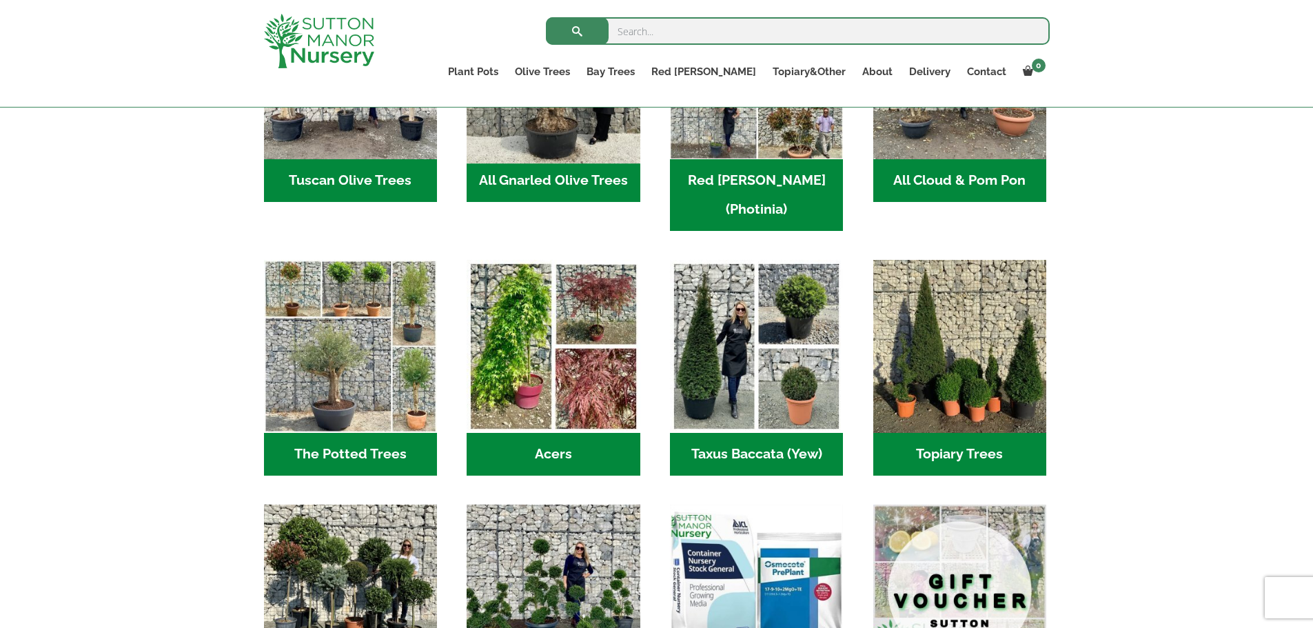
scroll to position [552, 0]
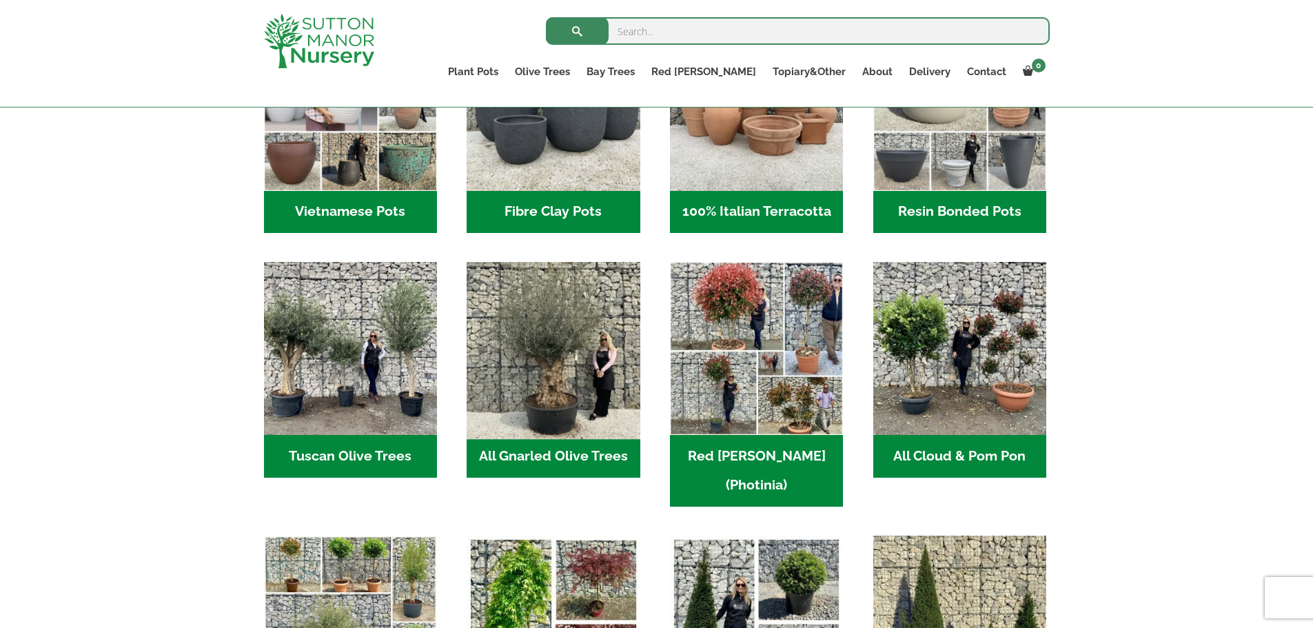
click at [562, 381] on img "Visit product category All Gnarled Olive Trees" at bounding box center [554, 349] width 182 height 182
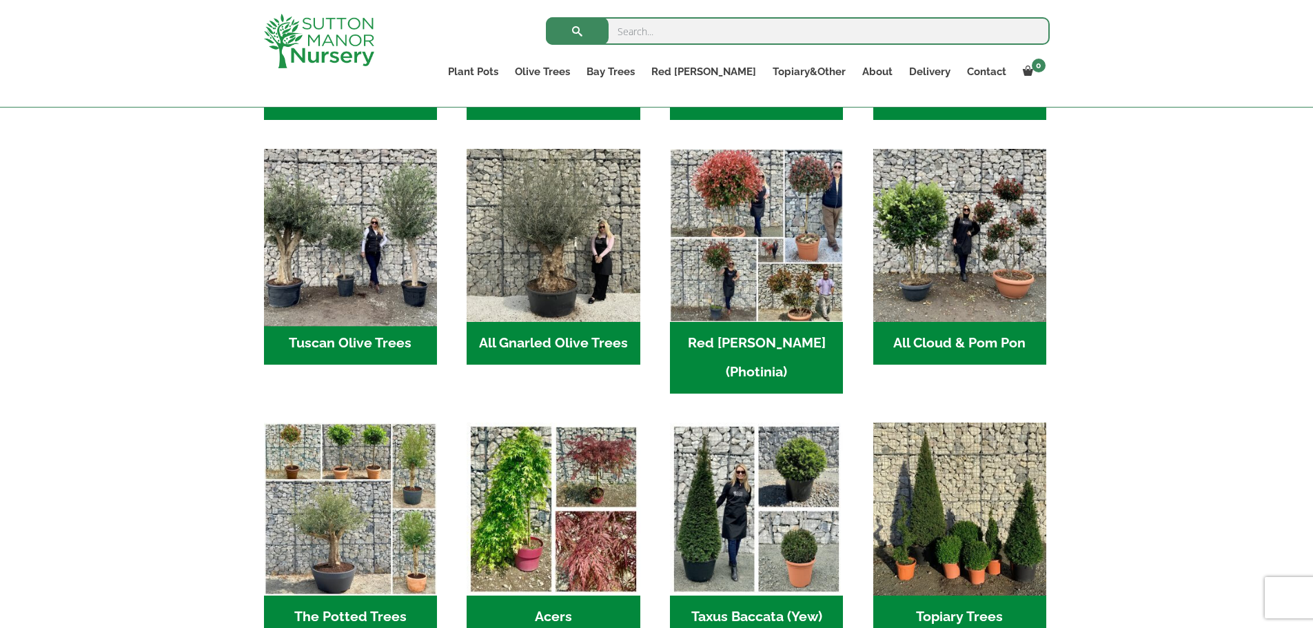
scroll to position [689, 0]
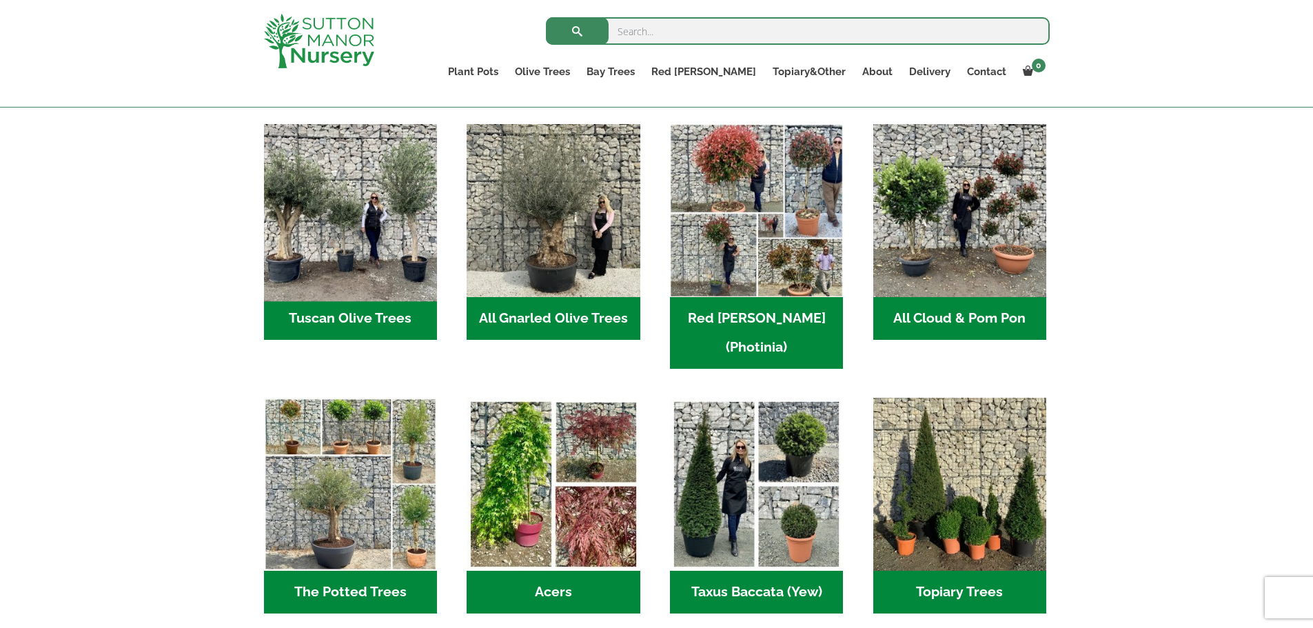
click at [383, 321] on h2 "Tuscan Olive Trees (10)" at bounding box center [350, 318] width 173 height 43
click at [363, 255] on img "Visit product category Tuscan Olive Trees" at bounding box center [350, 211] width 182 height 182
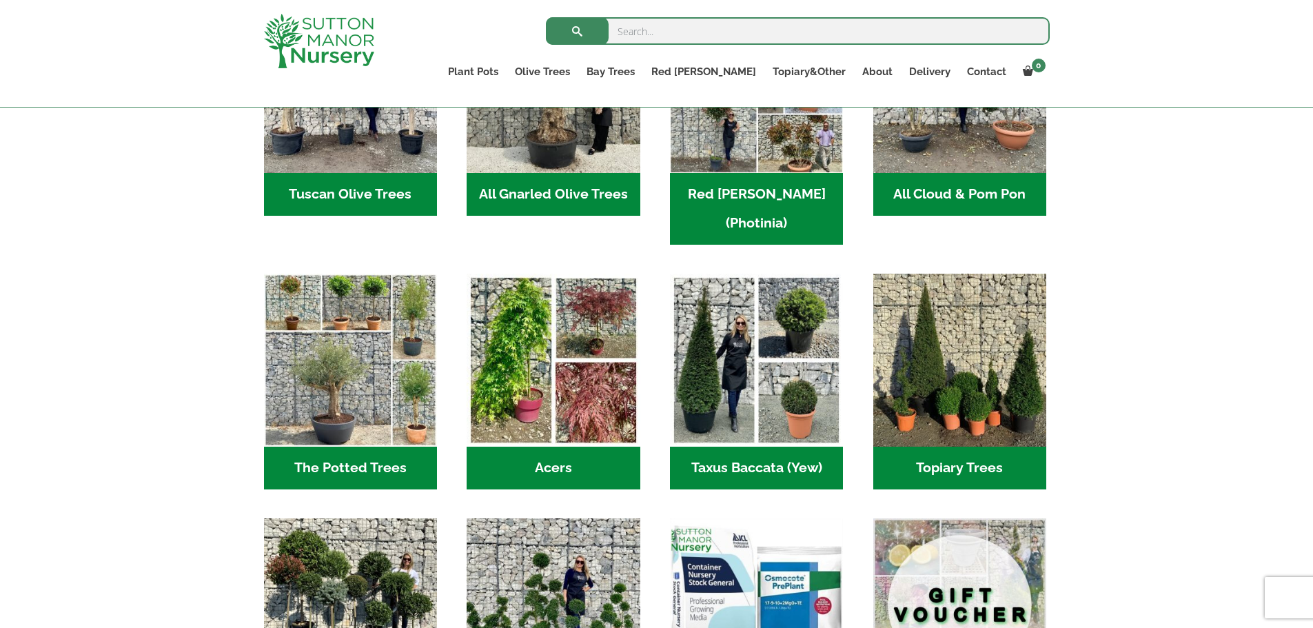
scroll to position [827, 0]
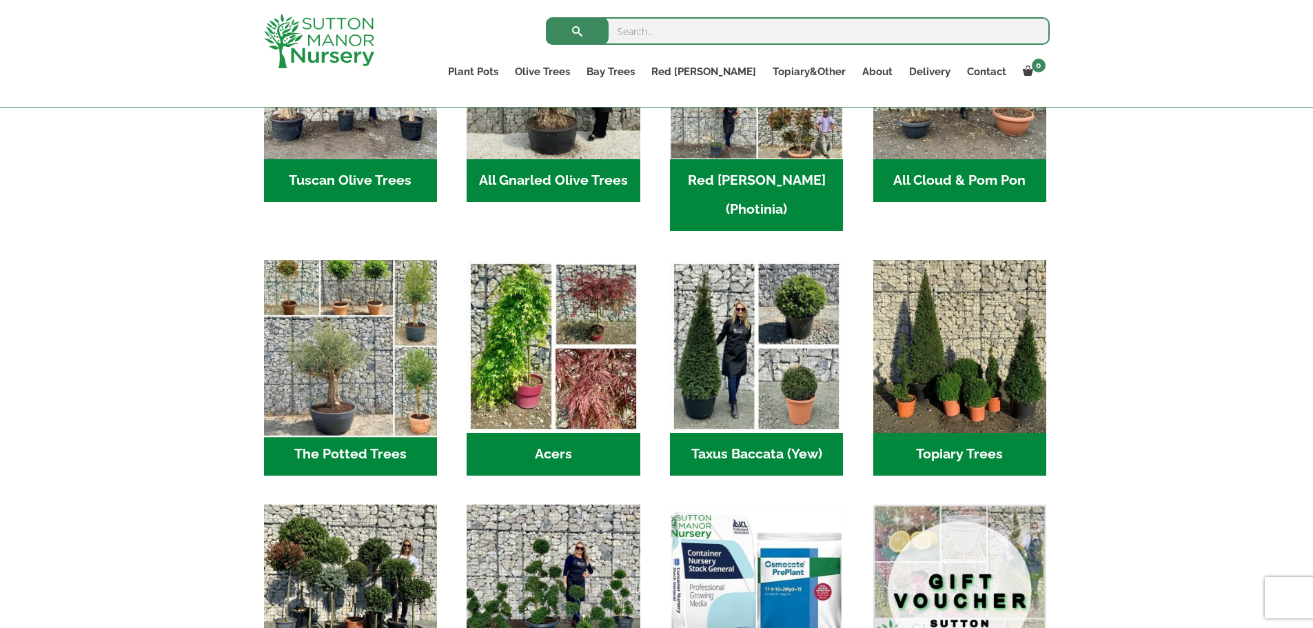
click at [337, 363] on img "Visit product category The Potted Trees" at bounding box center [350, 347] width 182 height 182
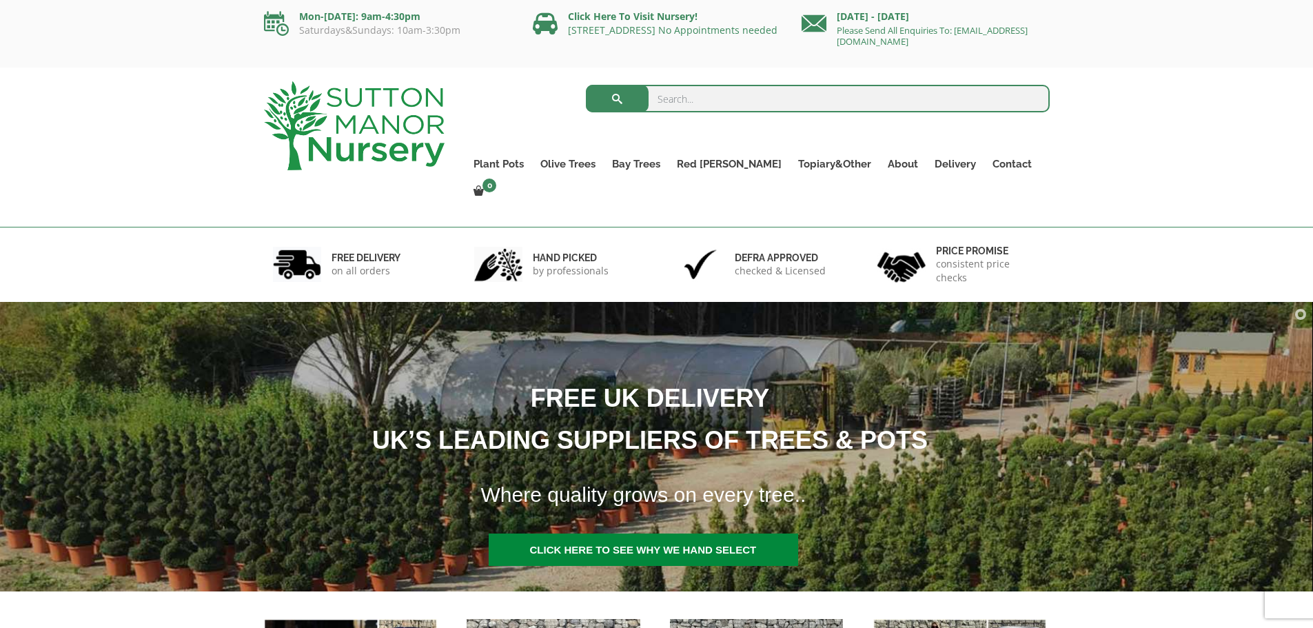
scroll to position [0, 0]
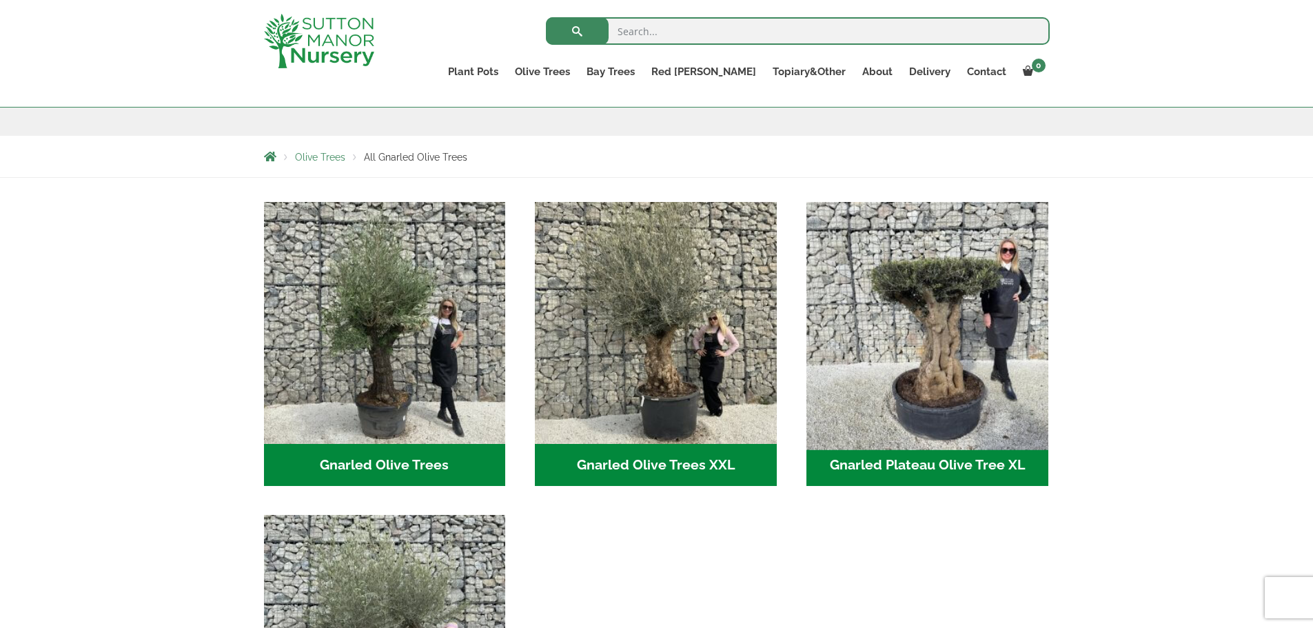
click at [943, 358] on img "Visit product category Gnarled Plateau Olive Tree XL" at bounding box center [927, 323] width 254 height 254
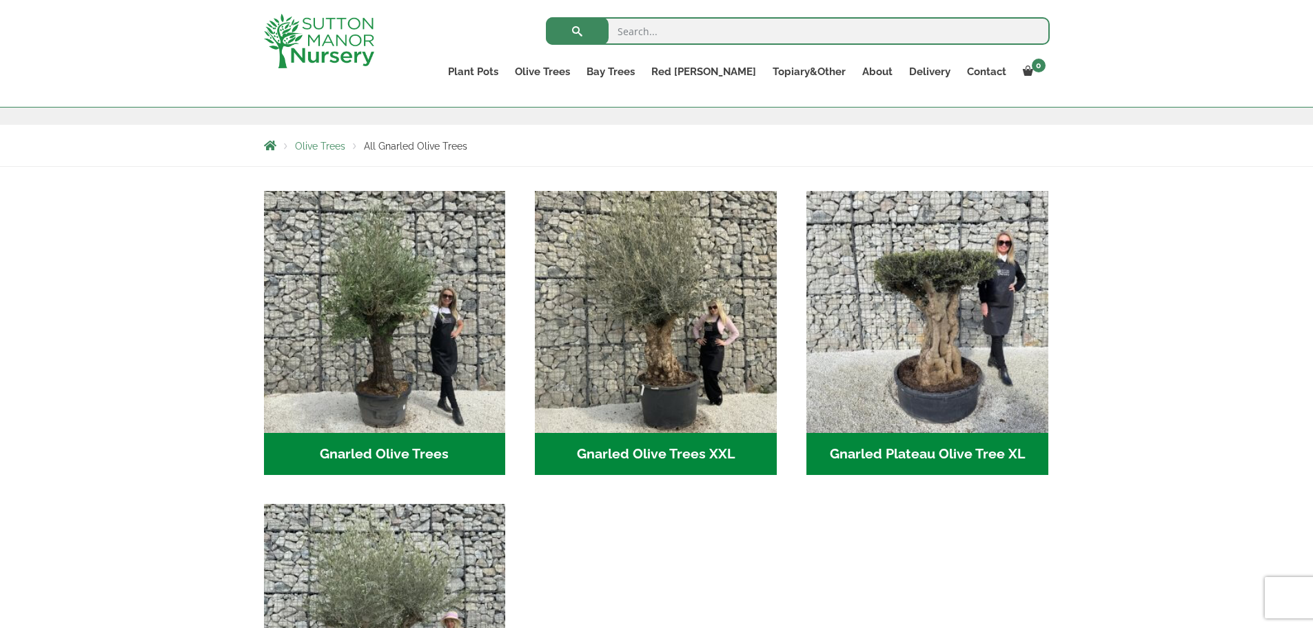
scroll to position [207, 0]
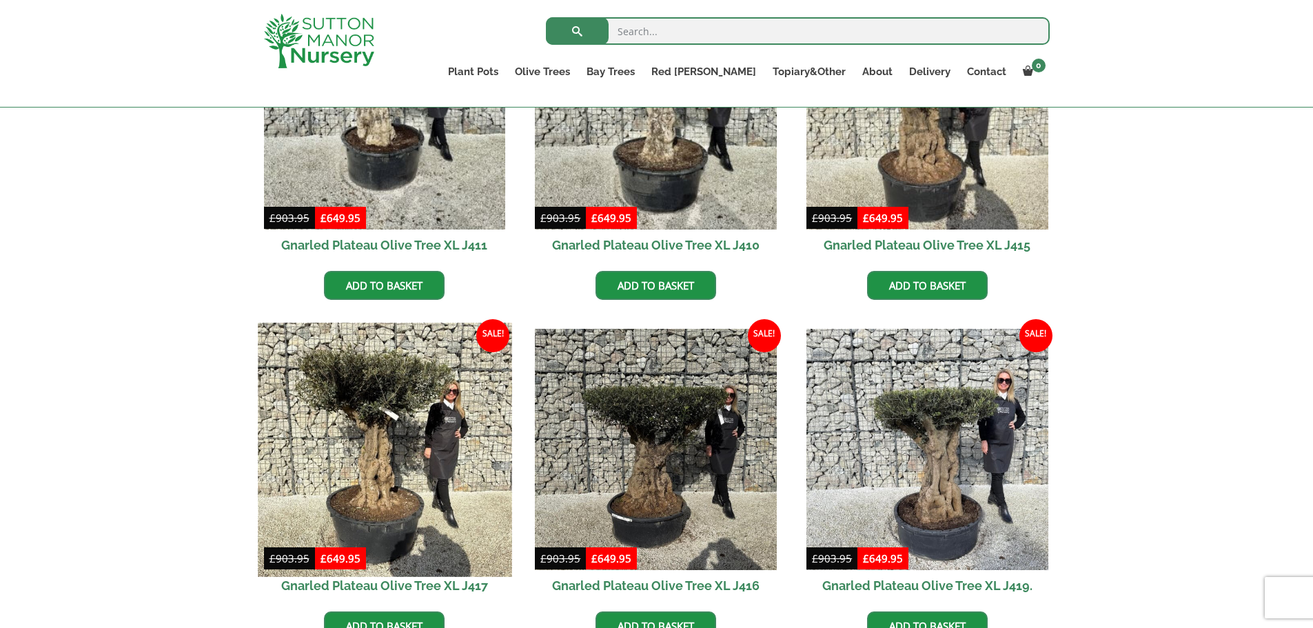
scroll to position [758, 0]
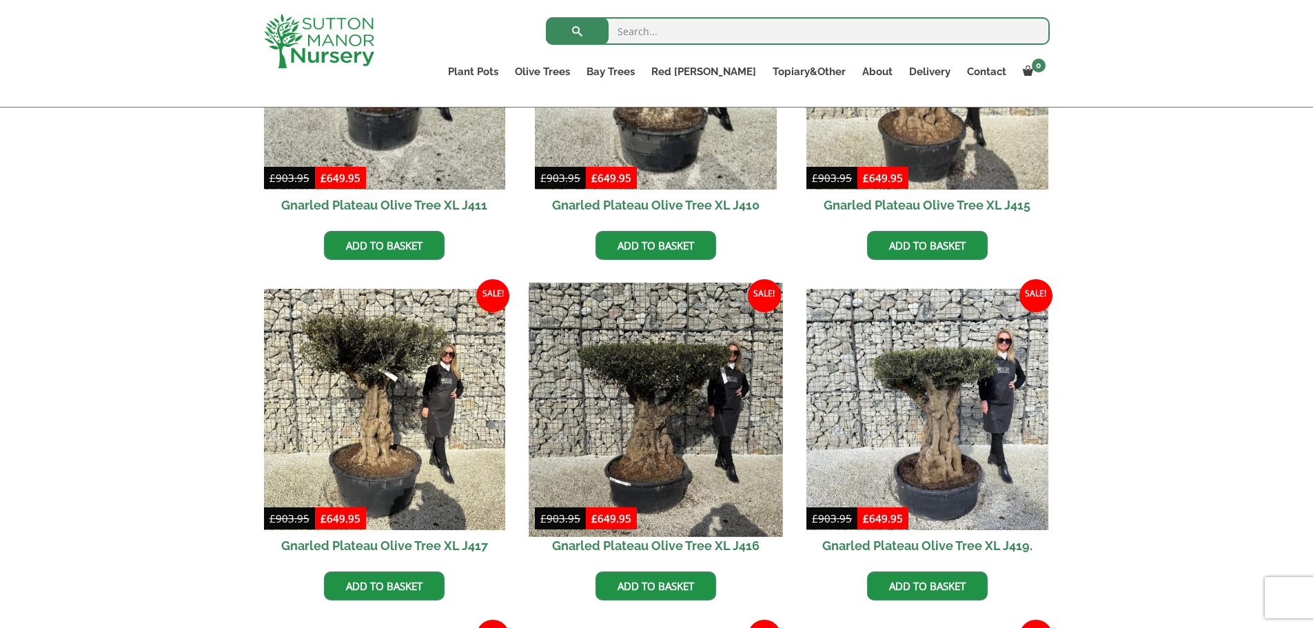
click at [671, 421] on img at bounding box center [656, 410] width 254 height 254
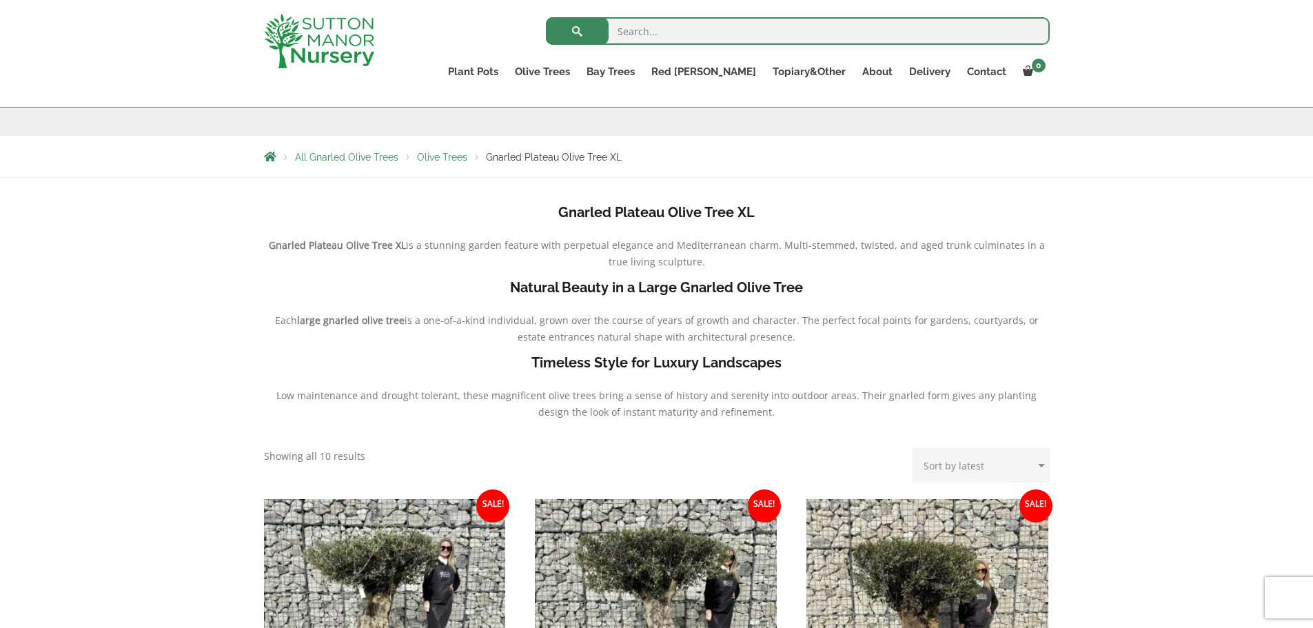
scroll to position [0, 0]
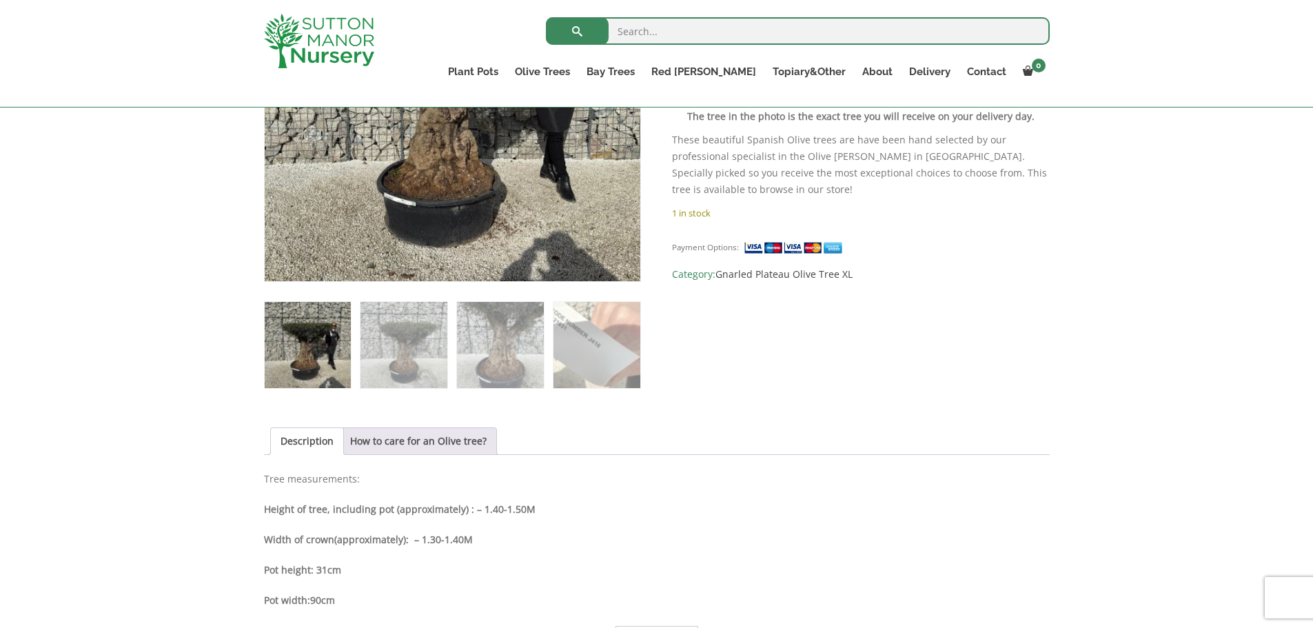
scroll to position [689, 0]
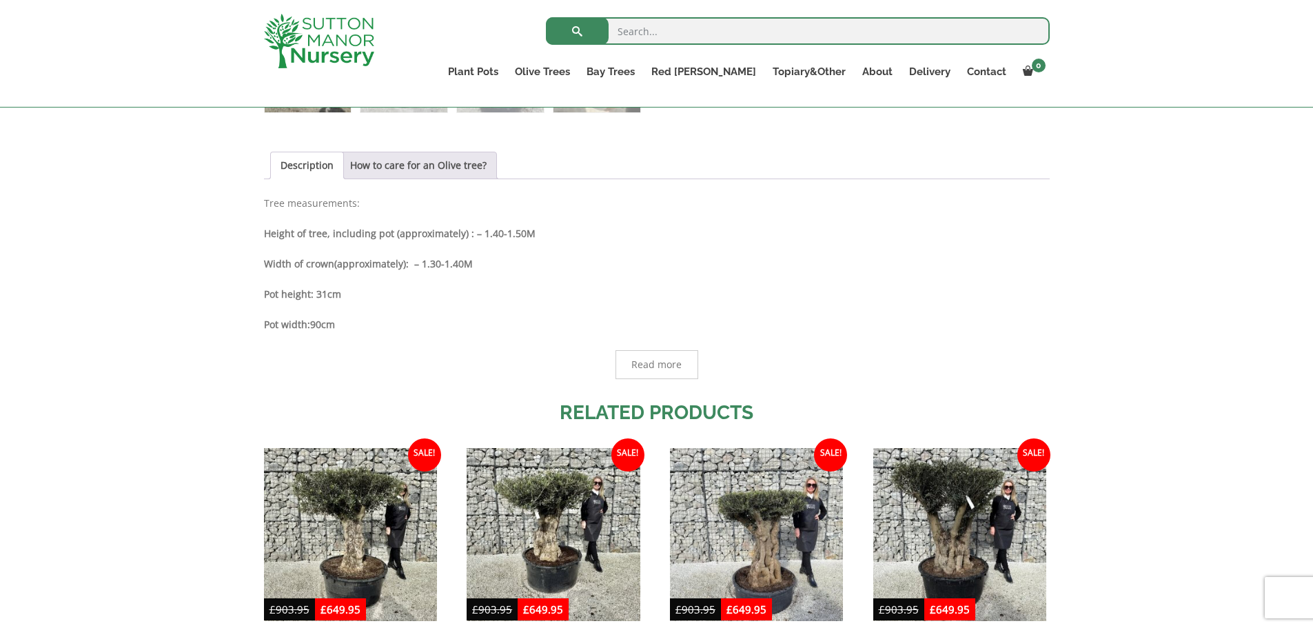
click at [649, 362] on span "Read more" at bounding box center [656, 365] width 50 height 10
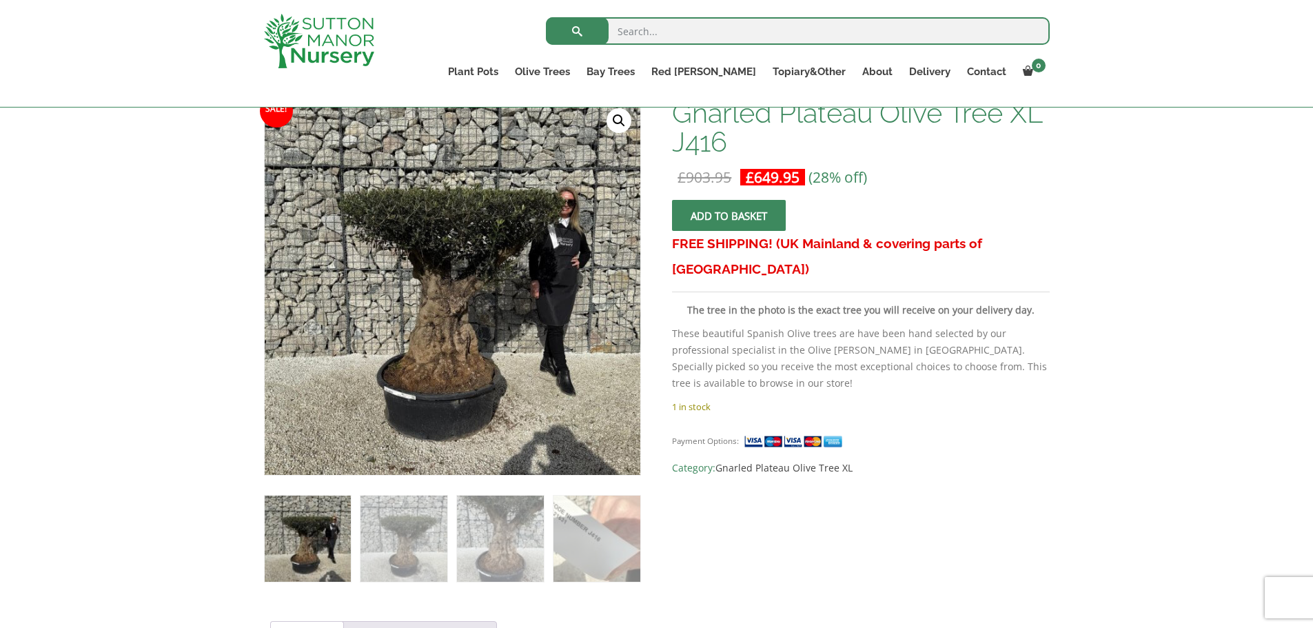
scroll to position [207, 0]
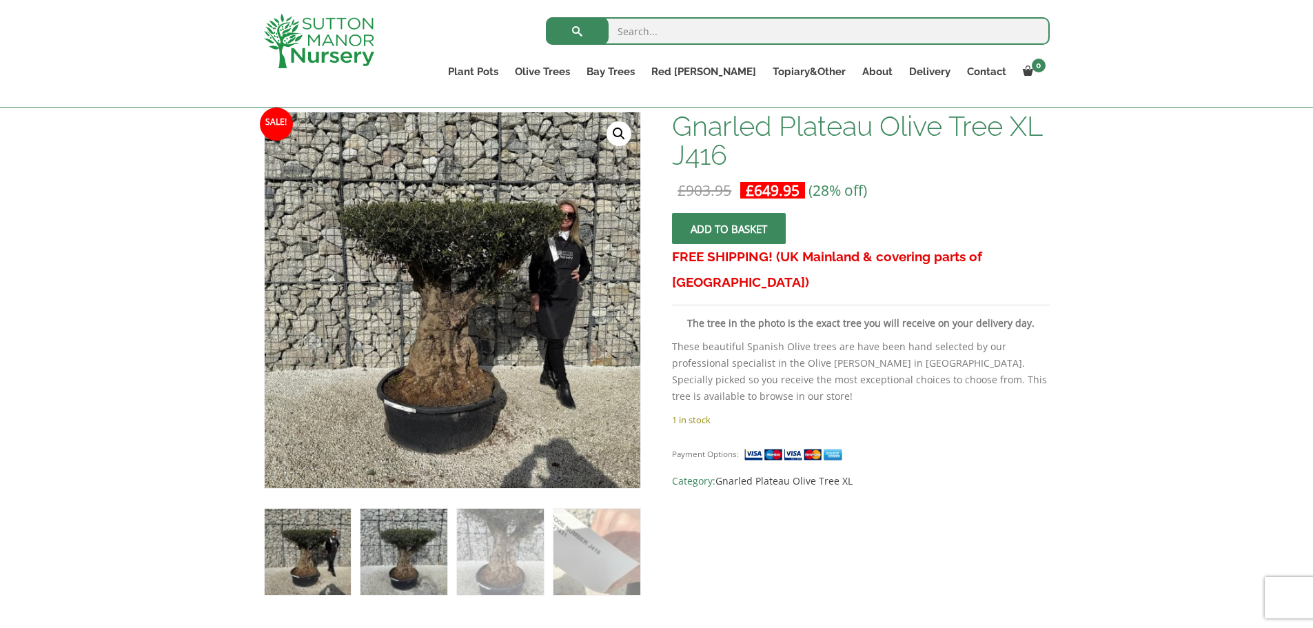
click at [421, 537] on img at bounding box center [404, 552] width 86 height 86
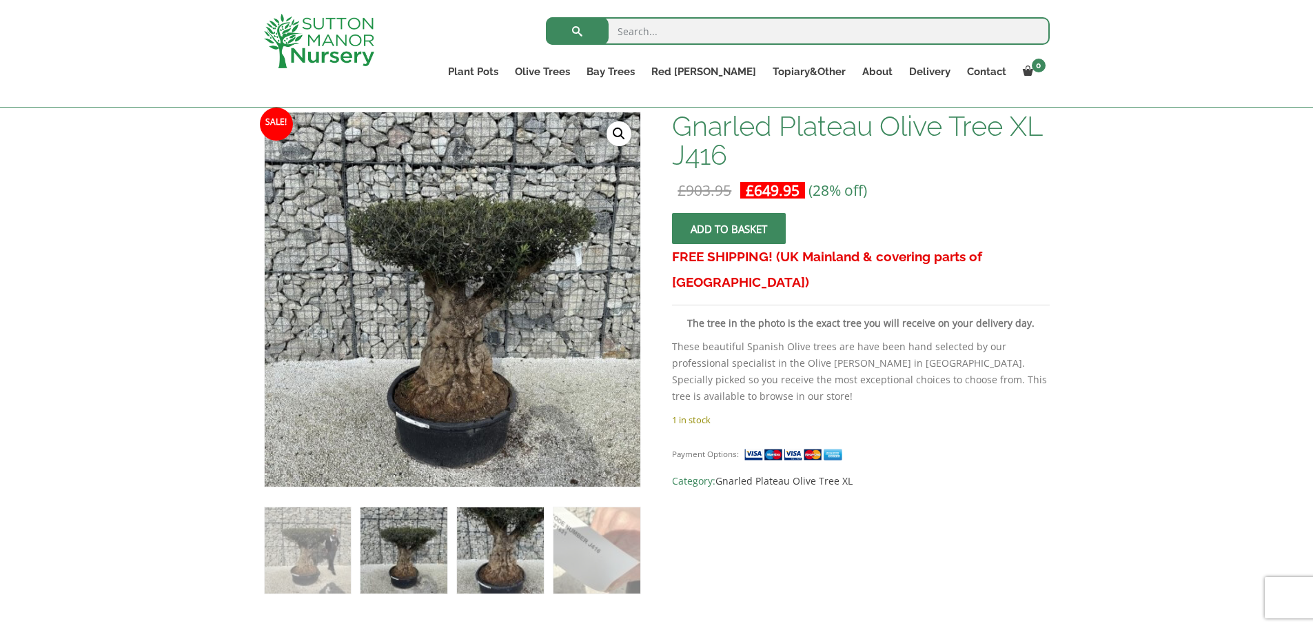
click at [474, 540] on img at bounding box center [500, 550] width 86 height 86
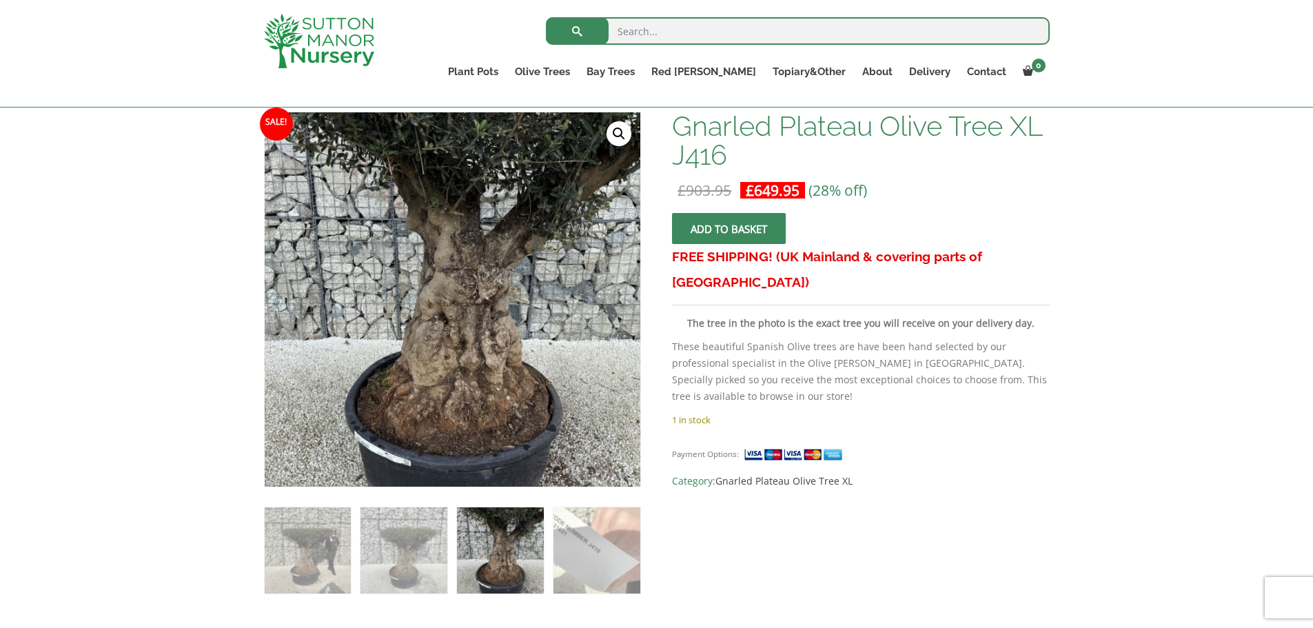
click at [474, 540] on img at bounding box center [500, 550] width 86 height 86
click at [509, 558] on img at bounding box center [500, 550] width 86 height 86
click at [600, 558] on img at bounding box center [597, 550] width 86 height 86
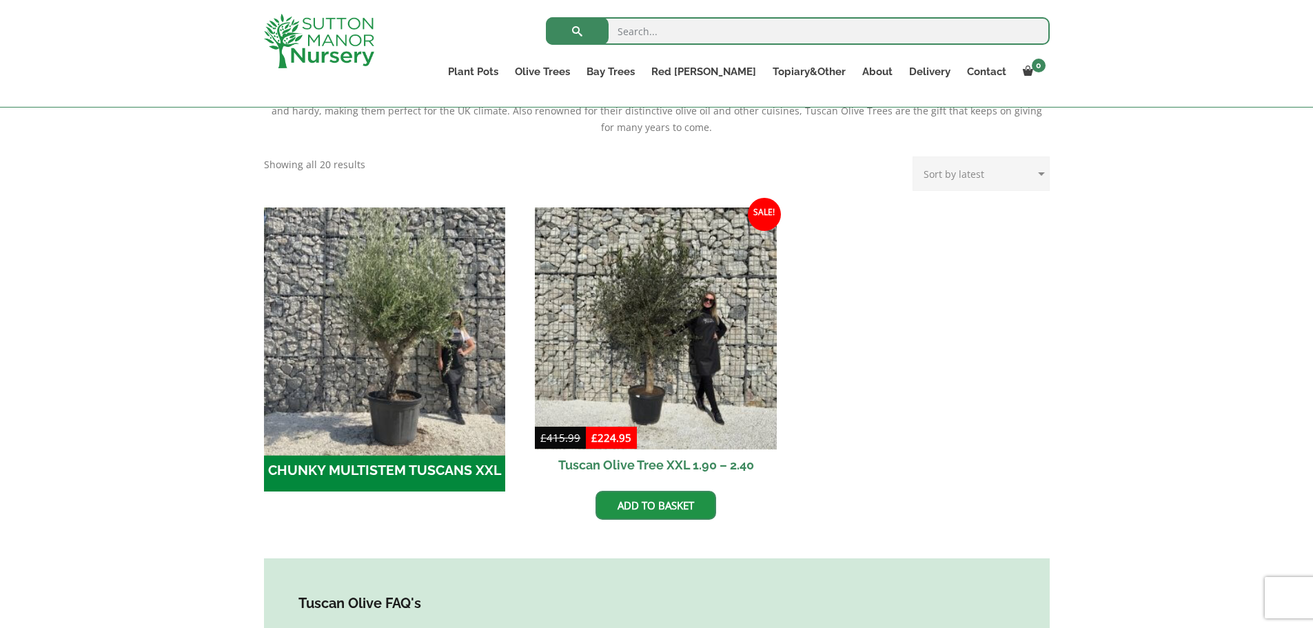
scroll to position [414, 0]
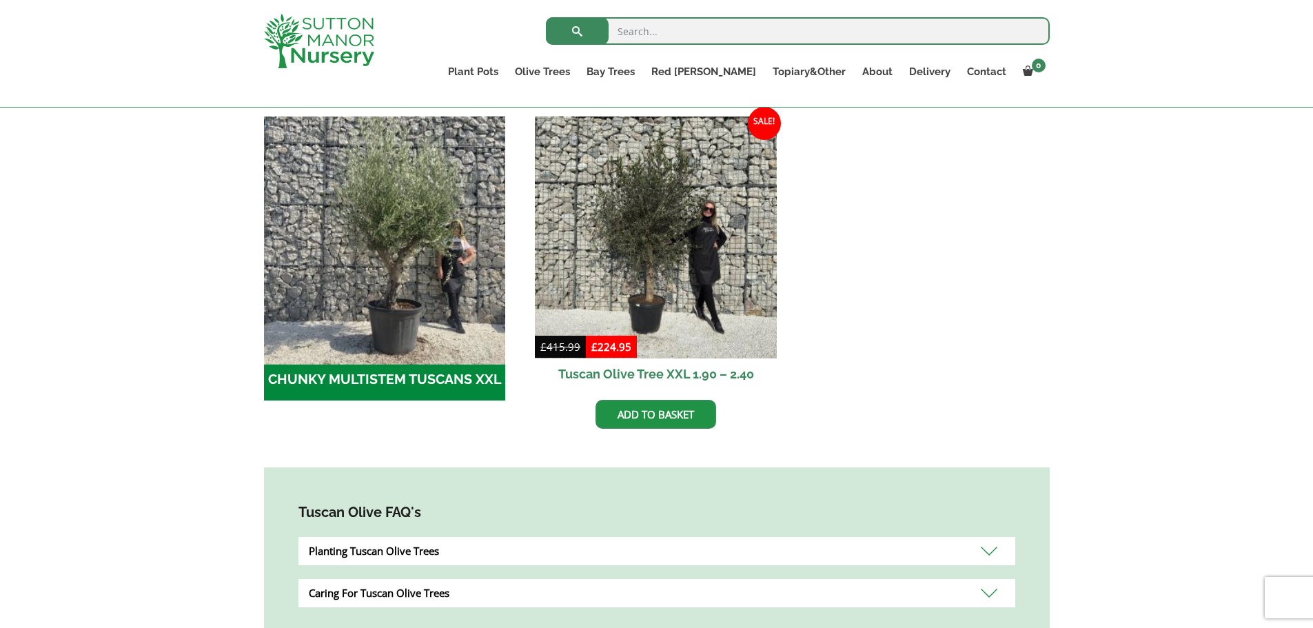
click at [410, 277] on img "Visit product category CHUNKY MULTISTEM TUSCANS XXL" at bounding box center [385, 237] width 254 height 254
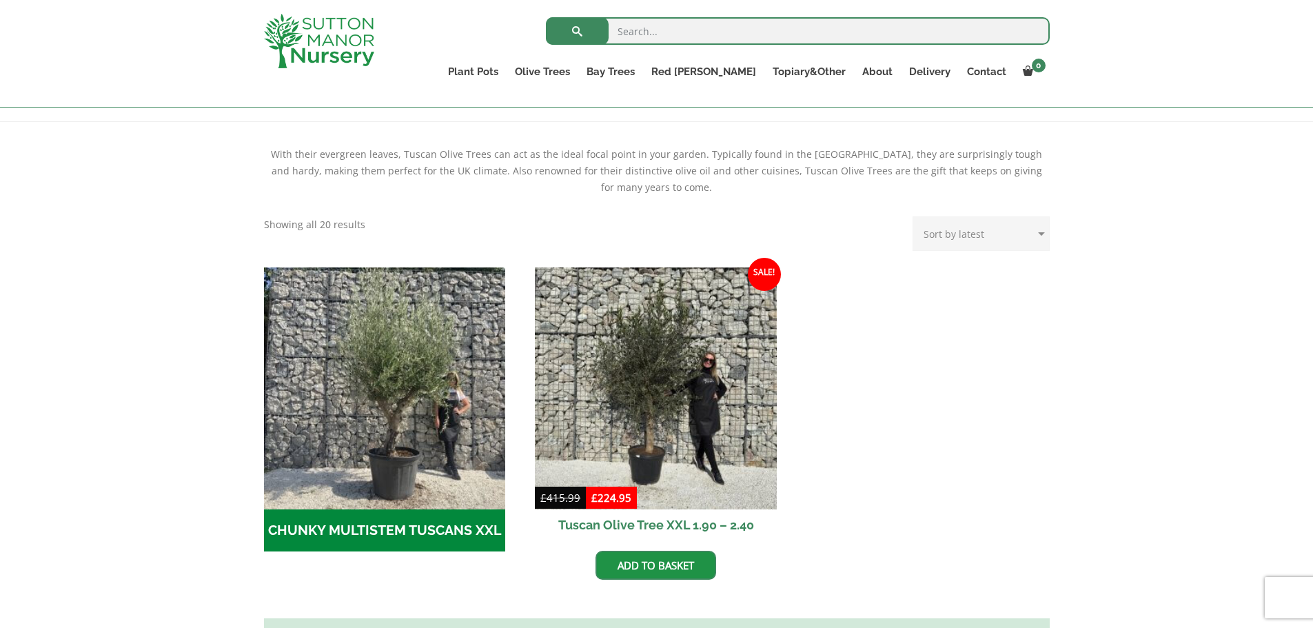
scroll to position [276, 0]
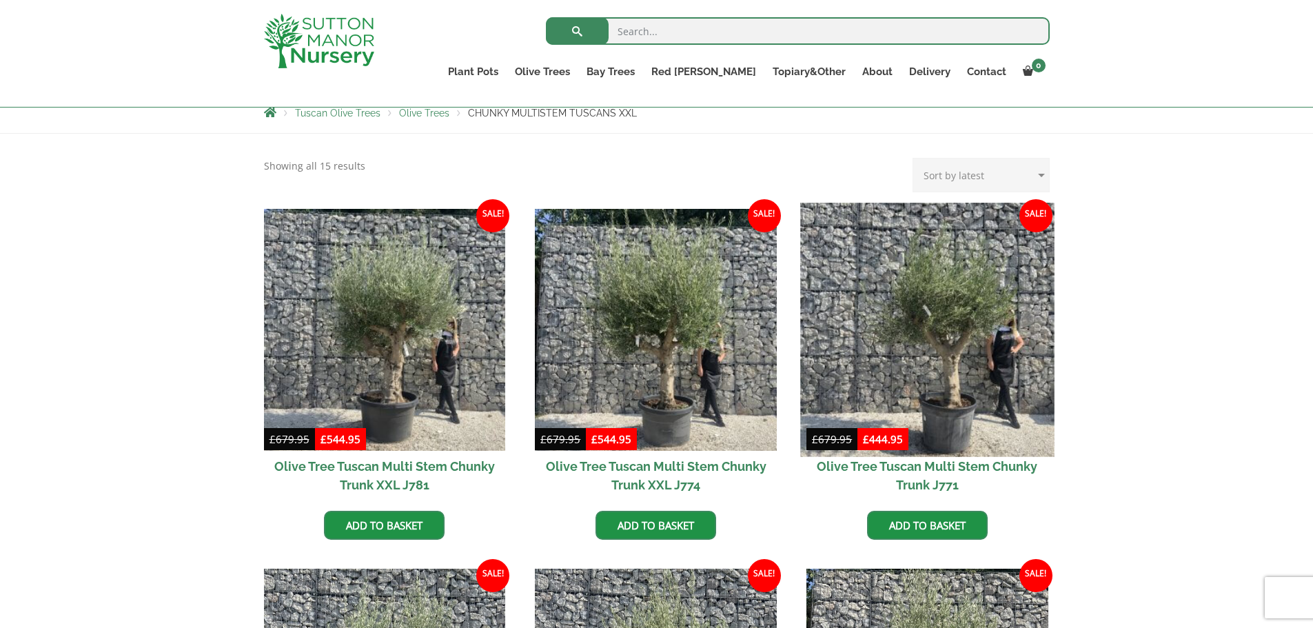
click at [924, 360] on img at bounding box center [927, 330] width 254 height 254
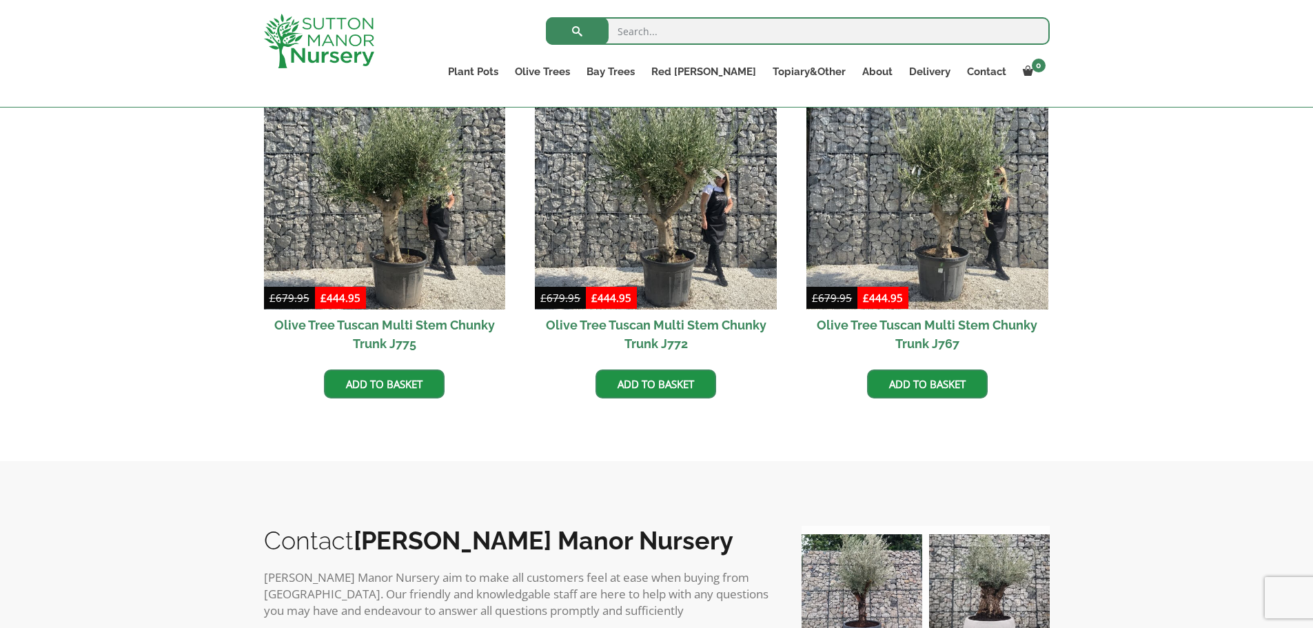
scroll to position [1009, 0]
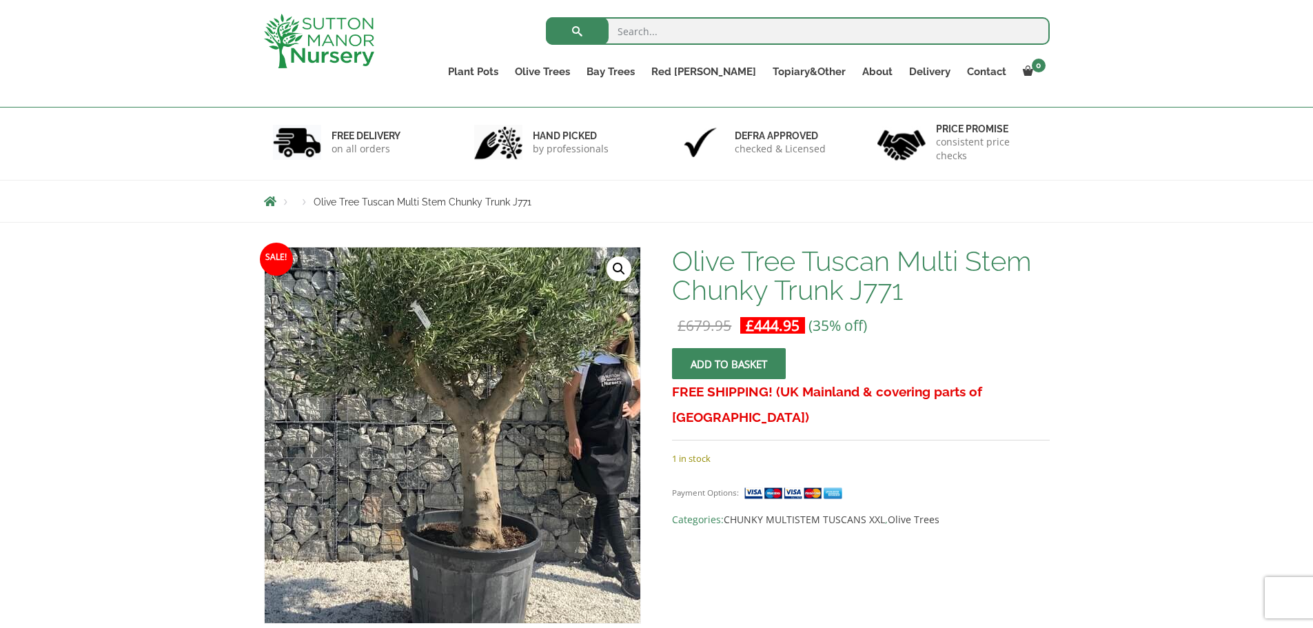
scroll to position [69, 0]
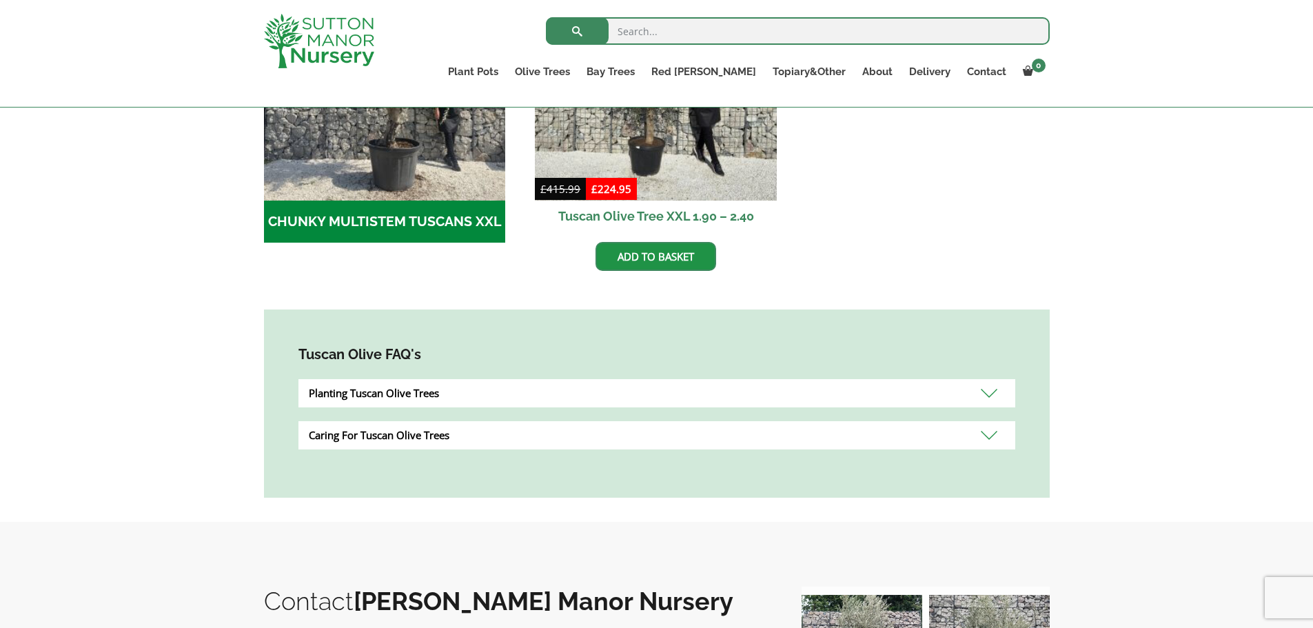
scroll to position [620, 0]
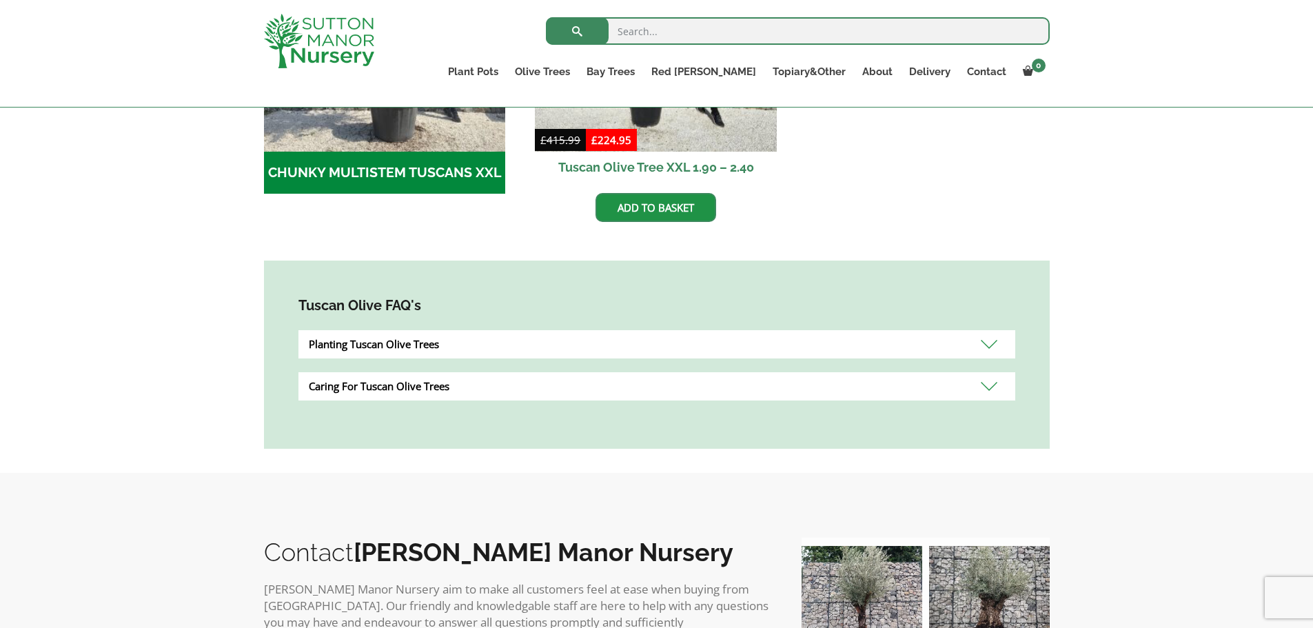
click at [410, 343] on div "Planting Tuscan Olive Trees" at bounding box center [657, 344] width 717 height 28
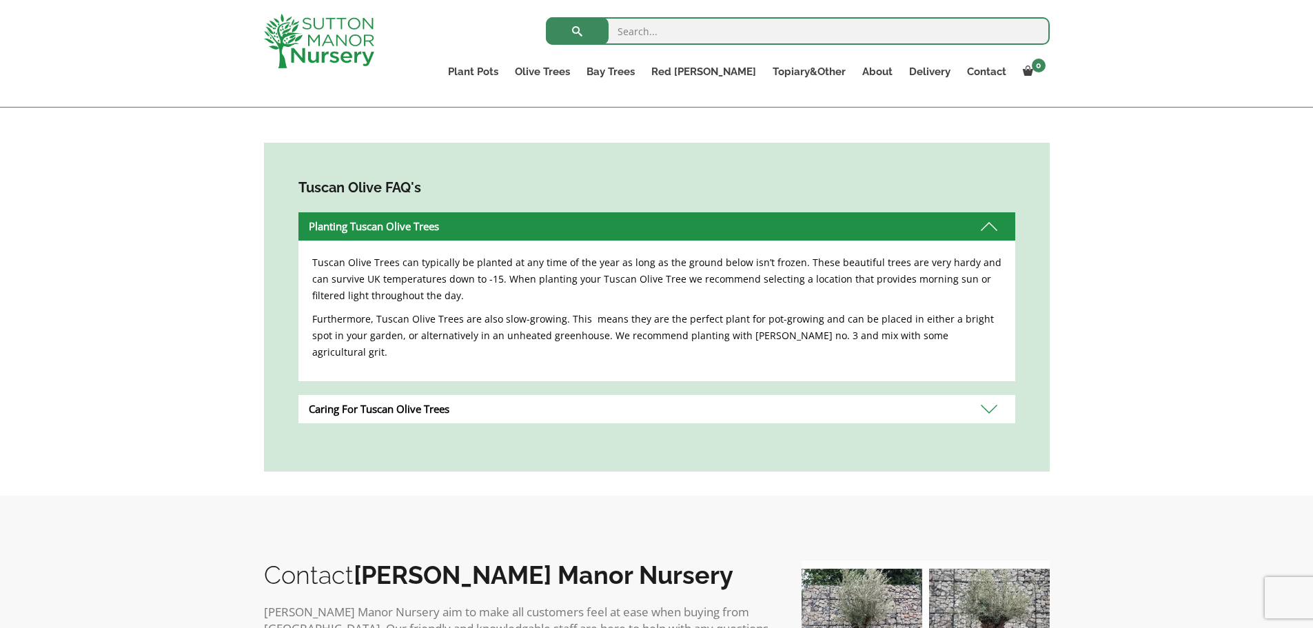
scroll to position [758, 0]
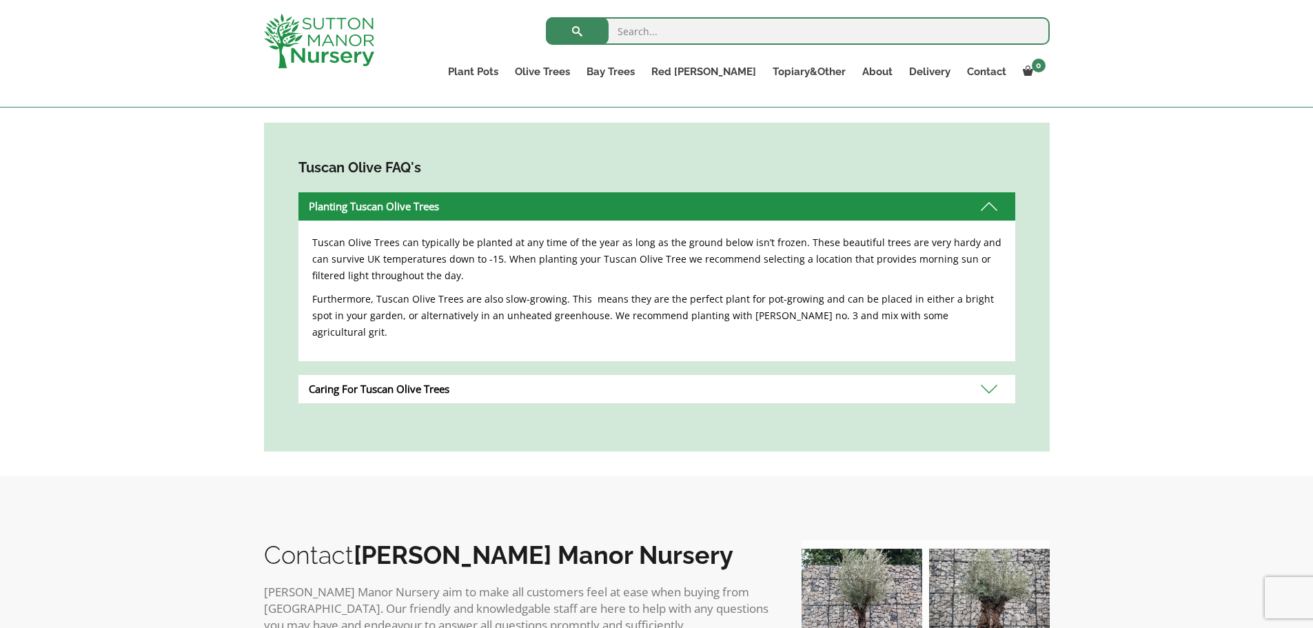
click at [438, 375] on div "Caring For Tuscan Olive Trees" at bounding box center [657, 389] width 717 height 28
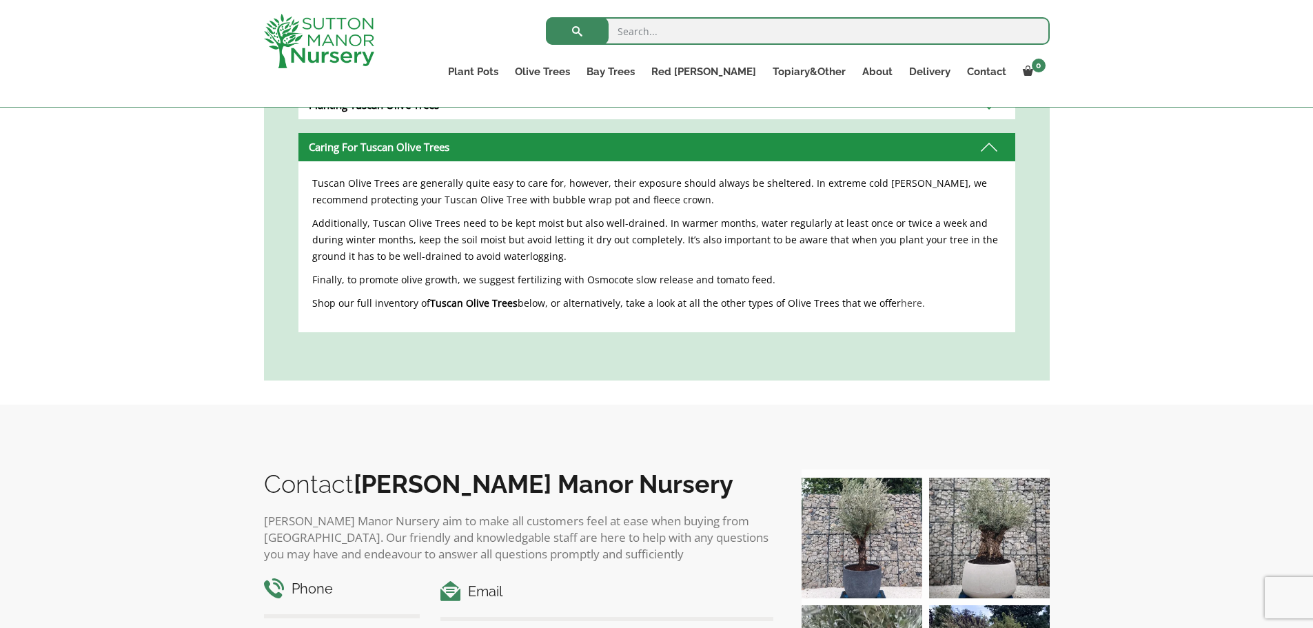
scroll to position [1034, 0]
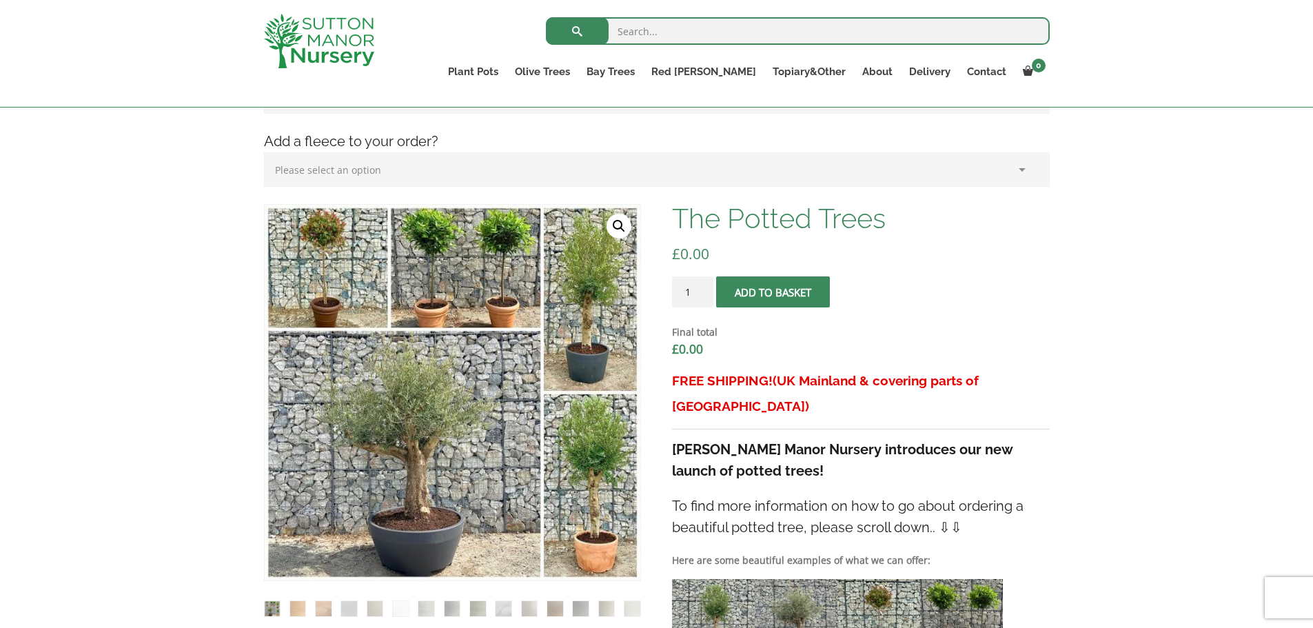
scroll to position [414, 0]
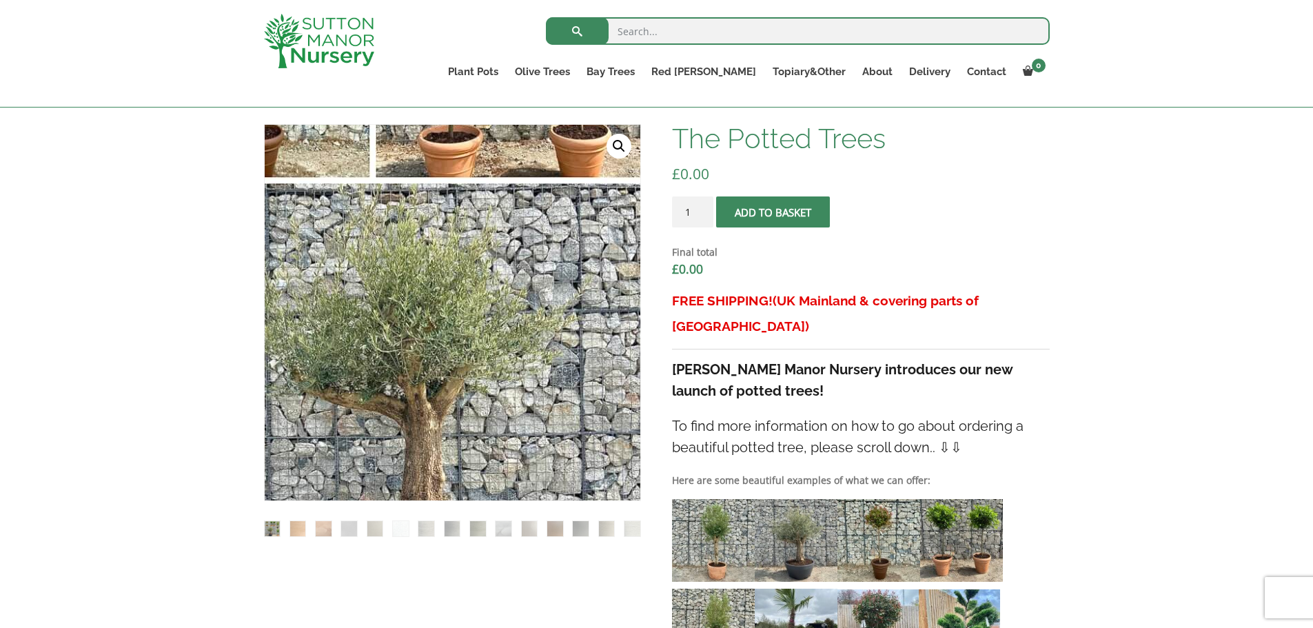
click at [409, 332] on img at bounding box center [488, 296] width 689 height 689
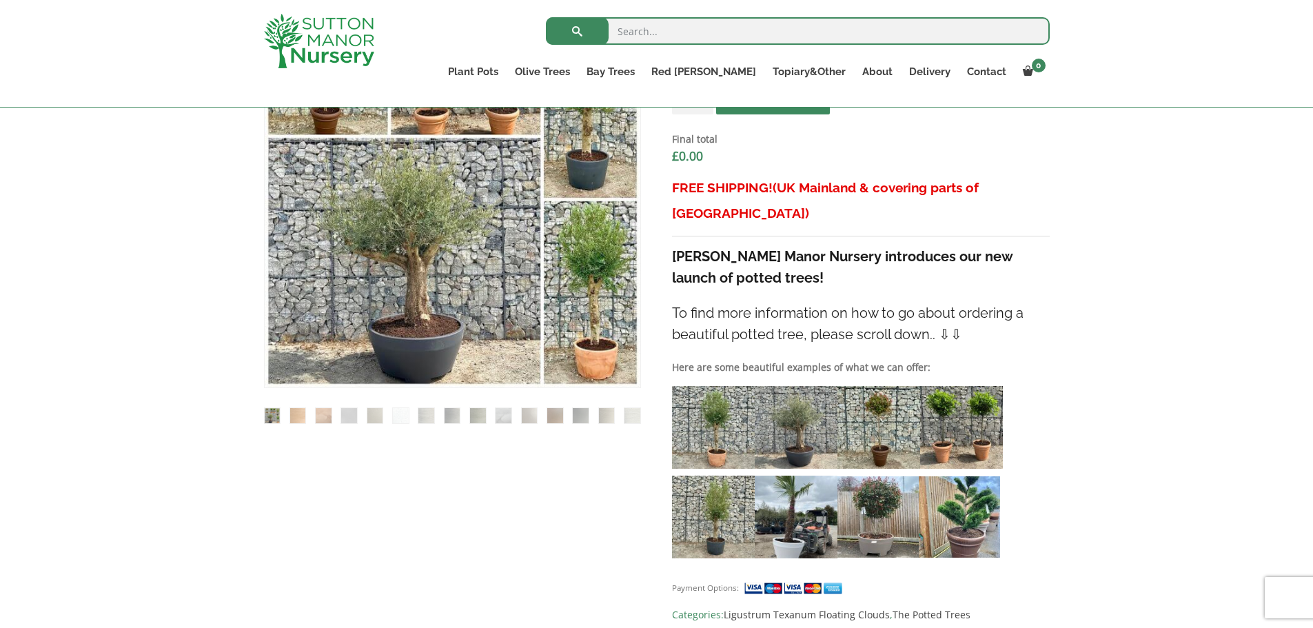
scroll to position [552, 0]
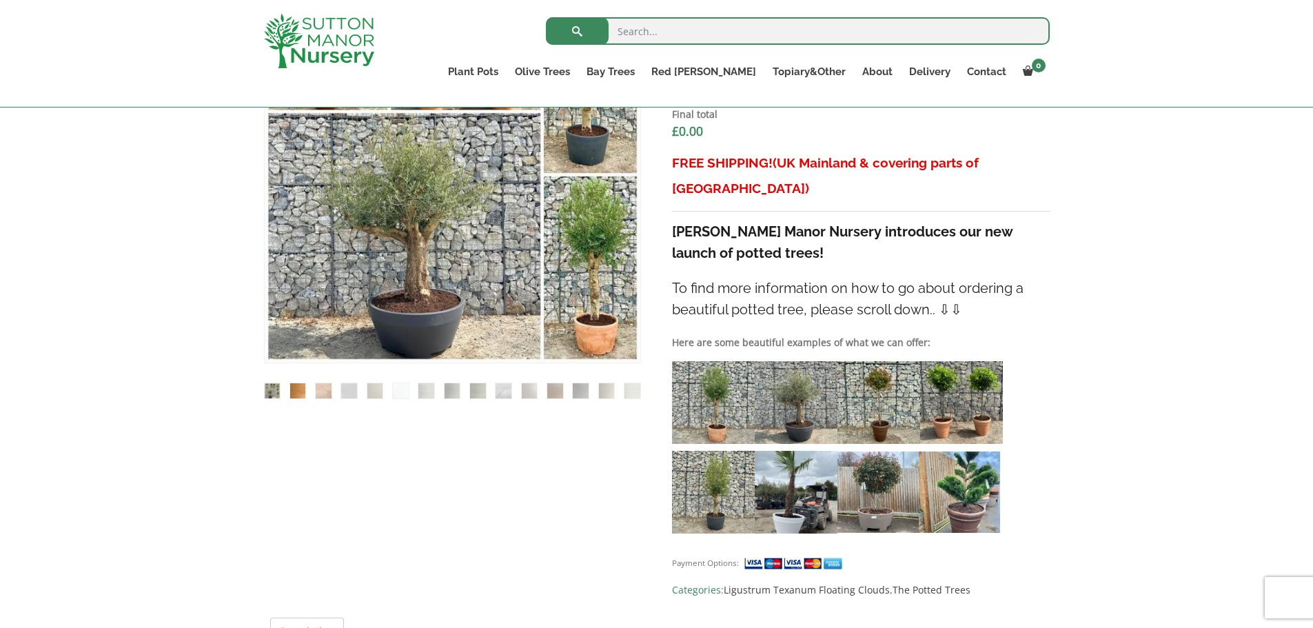
click at [299, 390] on img at bounding box center [298, 391] width 16 height 16
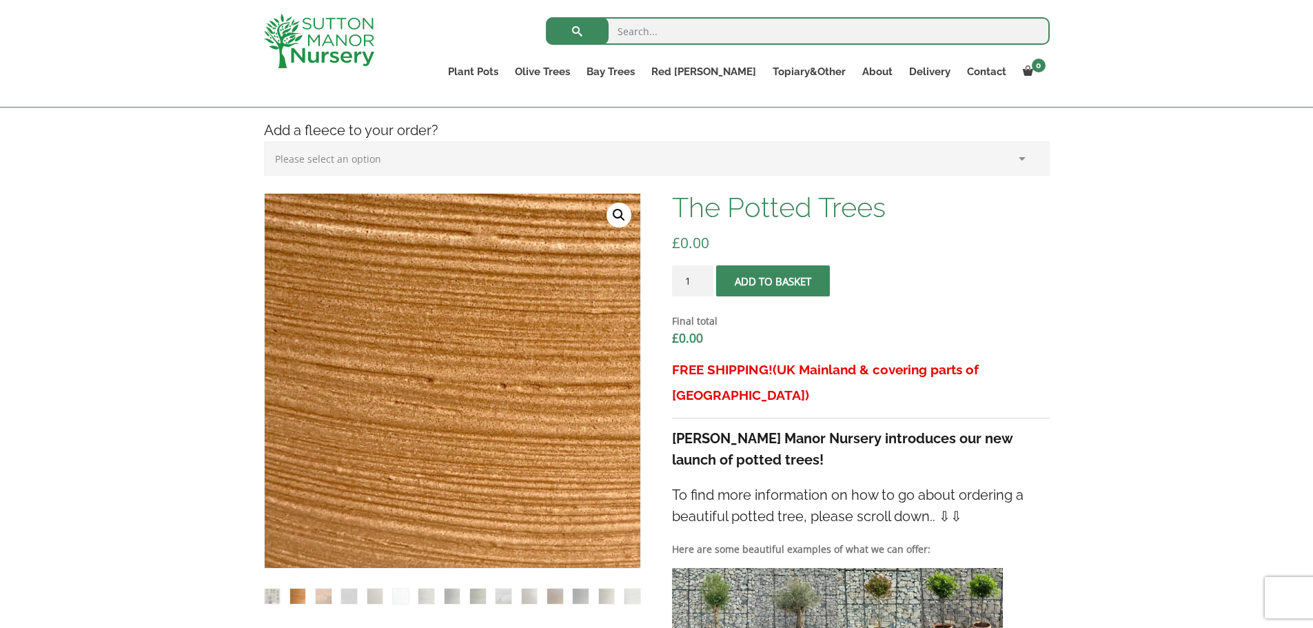
scroll to position [414, 0]
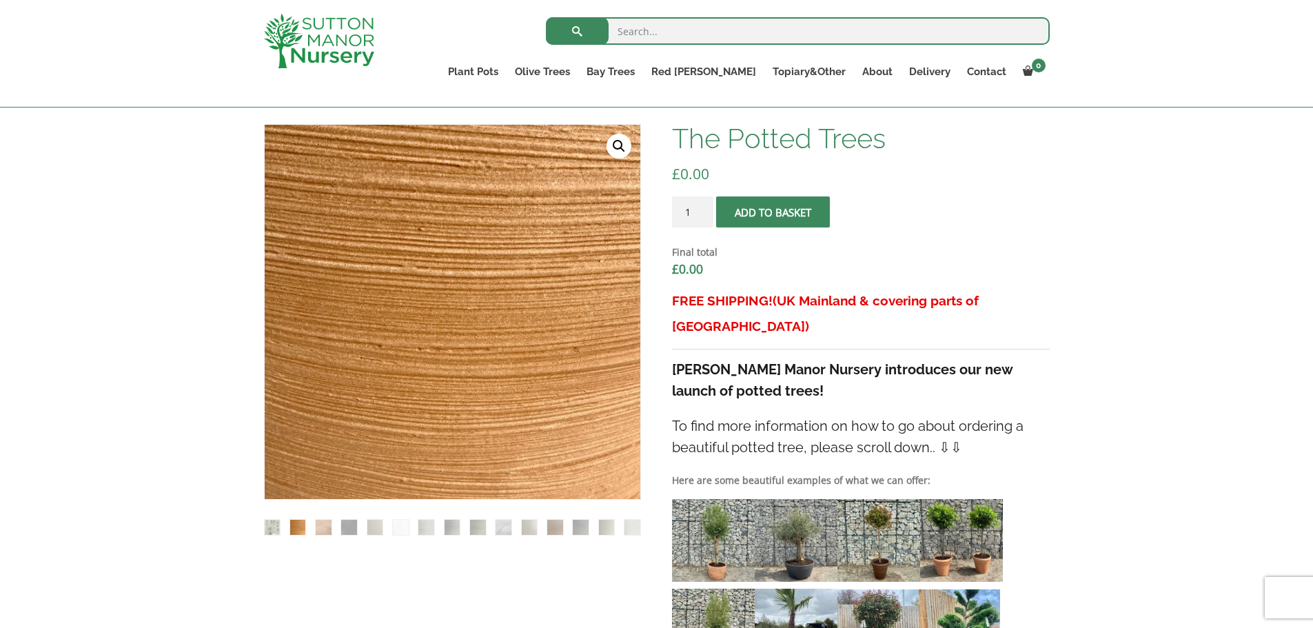
drag, startPoint x: 323, startPoint y: 532, endPoint x: 354, endPoint y: 528, distance: 30.5
click at [323, 529] on img at bounding box center [324, 528] width 16 height 16
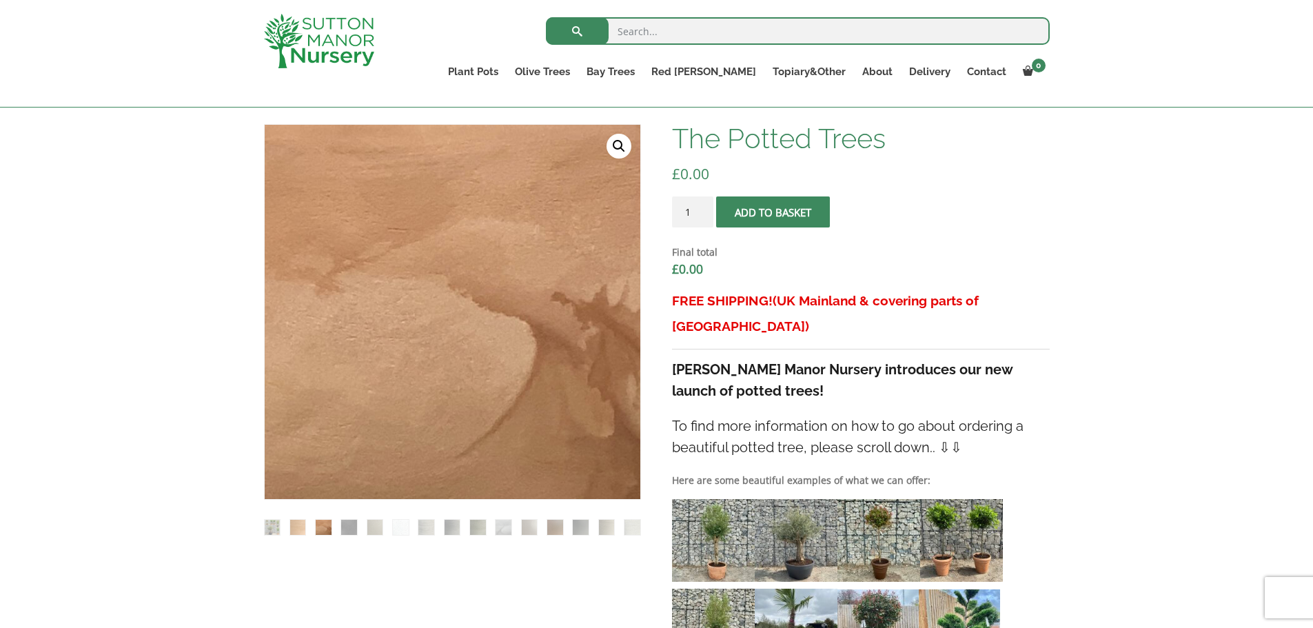
click at [345, 527] on img at bounding box center [349, 528] width 16 height 16
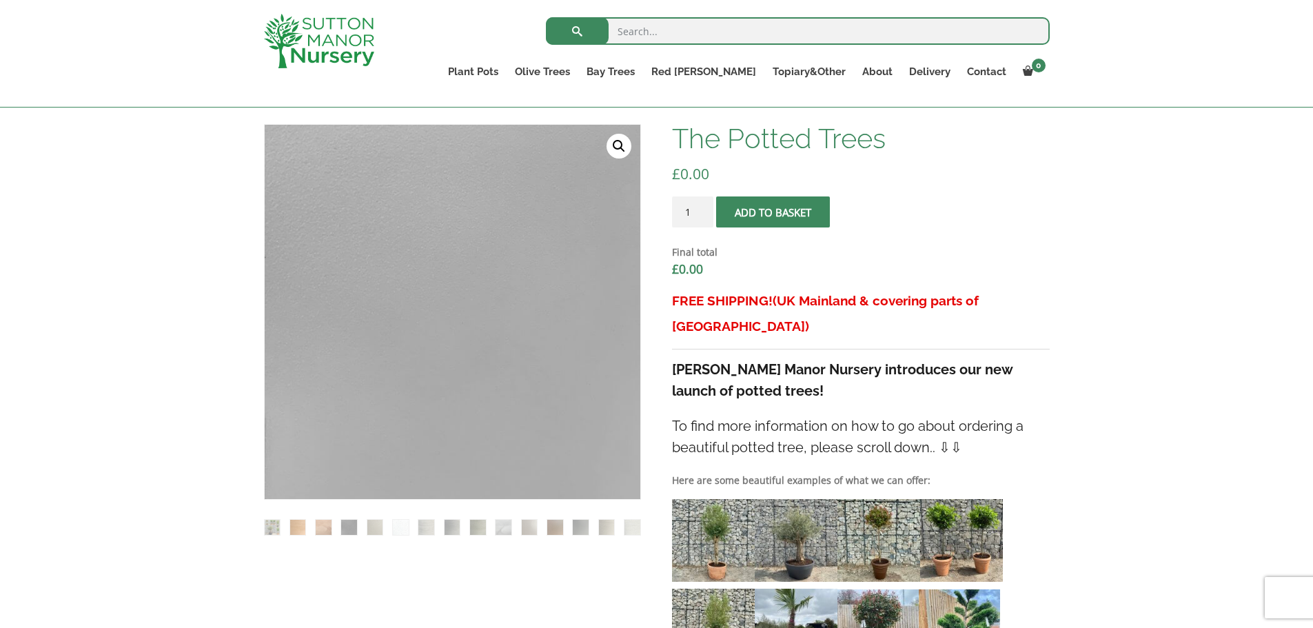
click at [357, 526] on img at bounding box center [349, 528] width 16 height 16
click at [372, 526] on img at bounding box center [375, 528] width 16 height 16
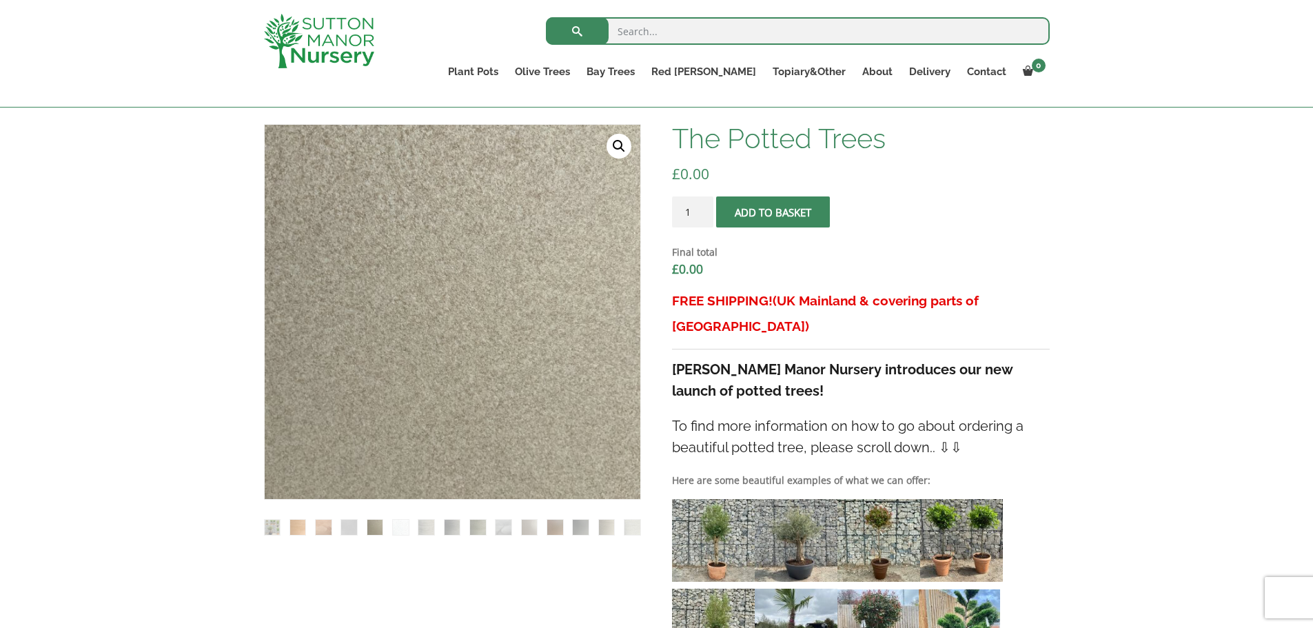
click at [270, 527] on img at bounding box center [273, 528] width 16 height 16
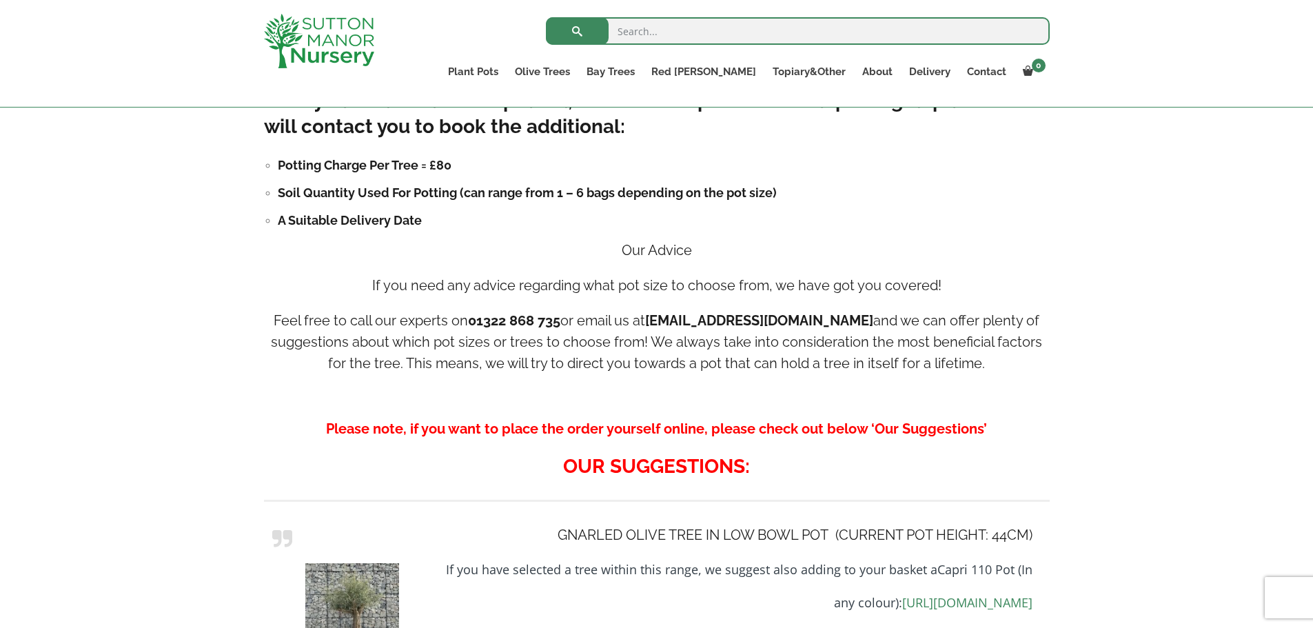
scroll to position [1448, 0]
